Goal: Feedback & Contribution: Contribute content

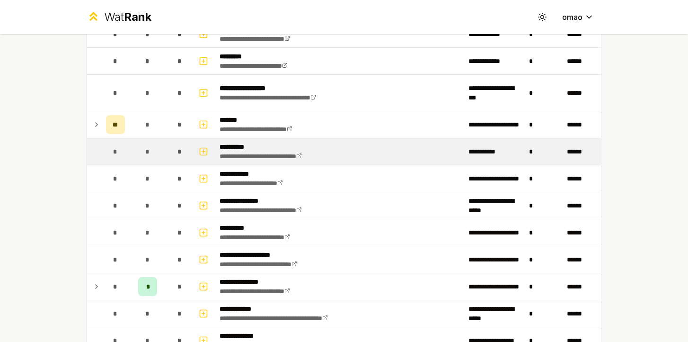
scroll to position [1098, 0]
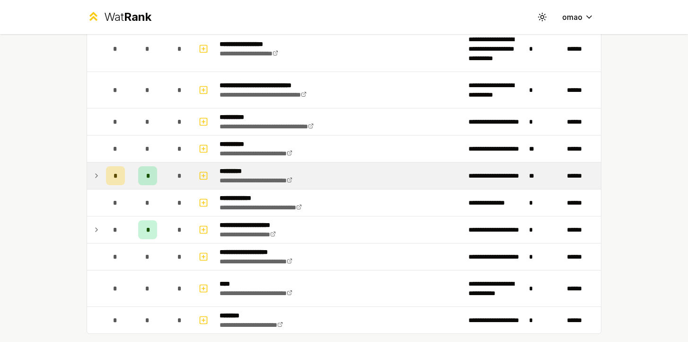
click at [148, 175] on span "*" at bounding box center [147, 175] width 3 height 9
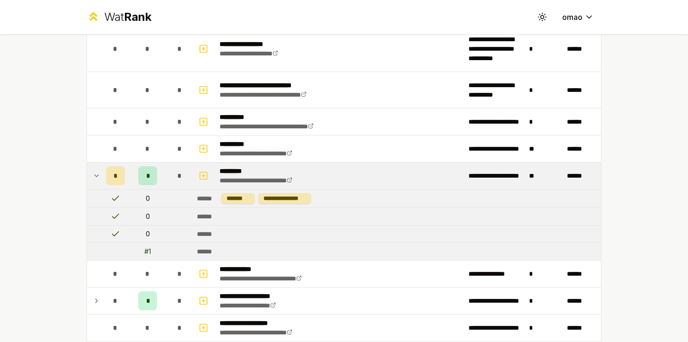
click at [118, 174] on div "*" at bounding box center [115, 175] width 19 height 19
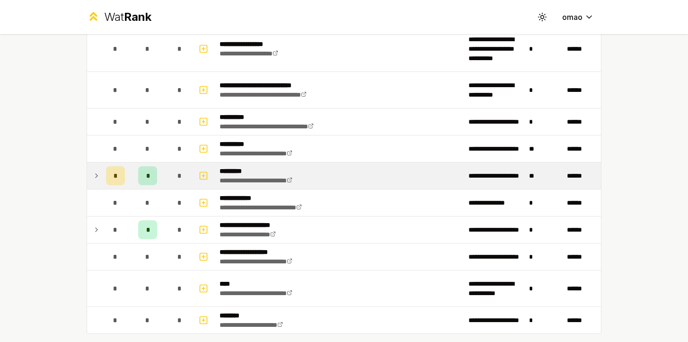
click at [118, 174] on div "*" at bounding box center [115, 175] width 19 height 19
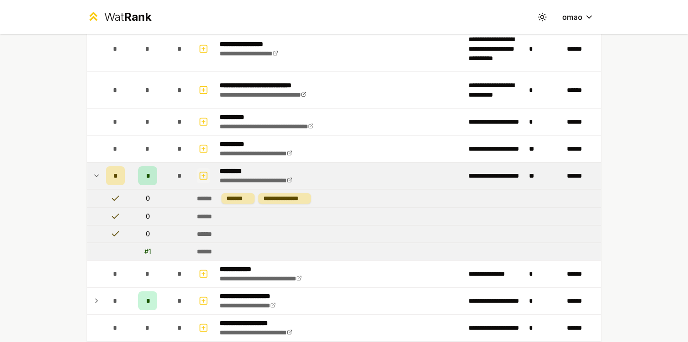
click at [204, 174] on icon "button" at bounding box center [203, 175] width 9 height 11
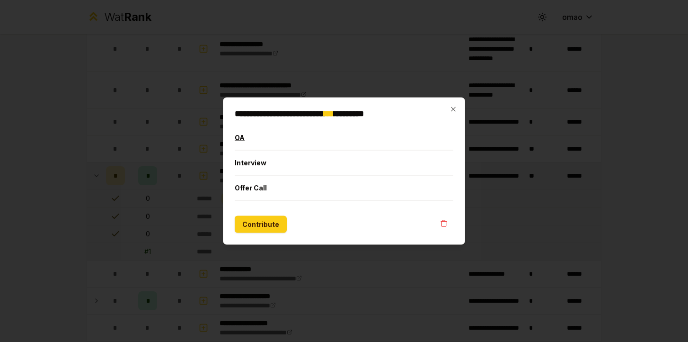
click at [258, 137] on button "OA" at bounding box center [344, 137] width 219 height 25
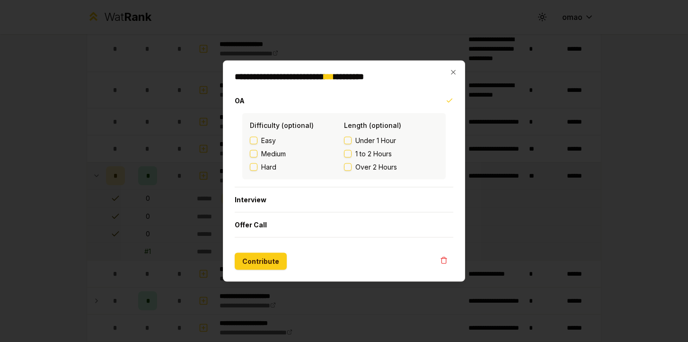
click at [253, 141] on button "Easy" at bounding box center [254, 141] width 8 height 8
click at [347, 141] on button "Under 1 Hour" at bounding box center [348, 141] width 8 height 8
click at [279, 197] on button "Interview" at bounding box center [344, 199] width 219 height 25
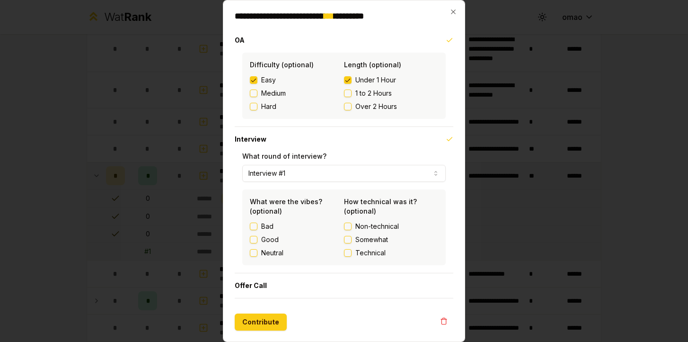
click at [353, 172] on button "Interview #1" at bounding box center [343, 173] width 203 height 17
click at [267, 322] on button "Contribute" at bounding box center [261, 321] width 52 height 17
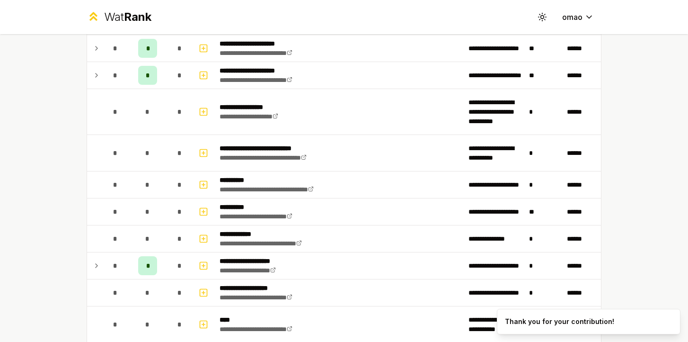
scroll to position [0, 0]
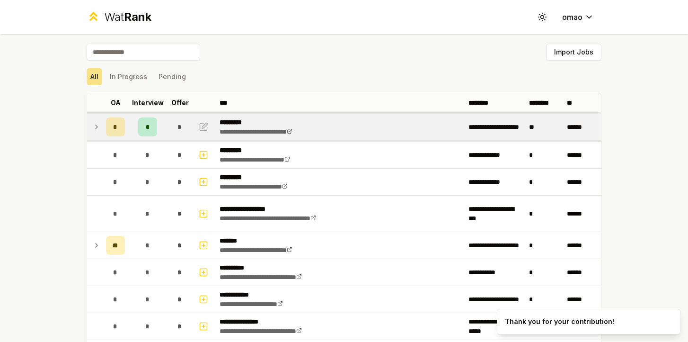
click at [147, 126] on span "*" at bounding box center [148, 126] width 4 height 9
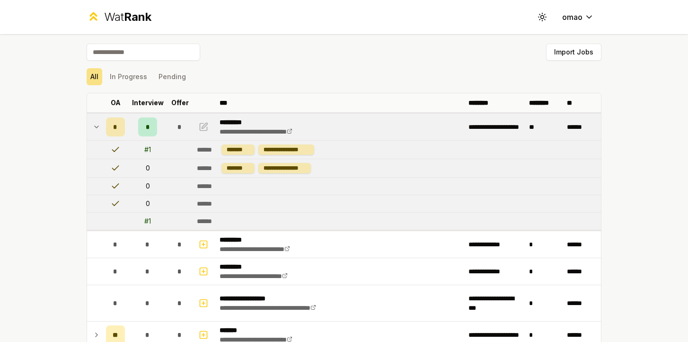
click at [146, 121] on div "*" at bounding box center [147, 126] width 19 height 19
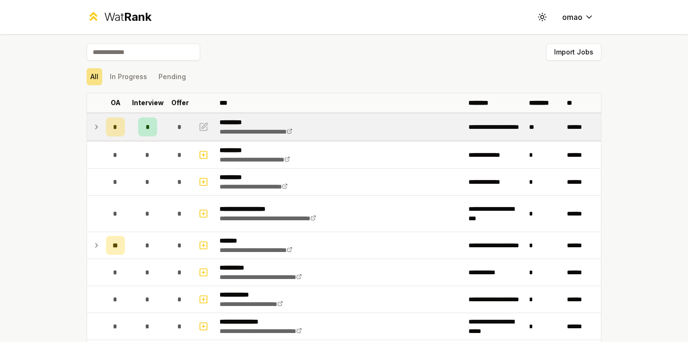
click at [146, 121] on div "*" at bounding box center [147, 126] width 19 height 19
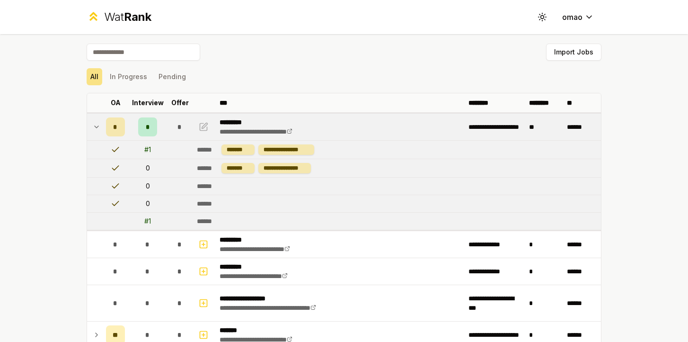
click at [360, 70] on div "All In Progress Pending" at bounding box center [344, 76] width 515 height 17
